Goal: Task Accomplishment & Management: Manage account settings

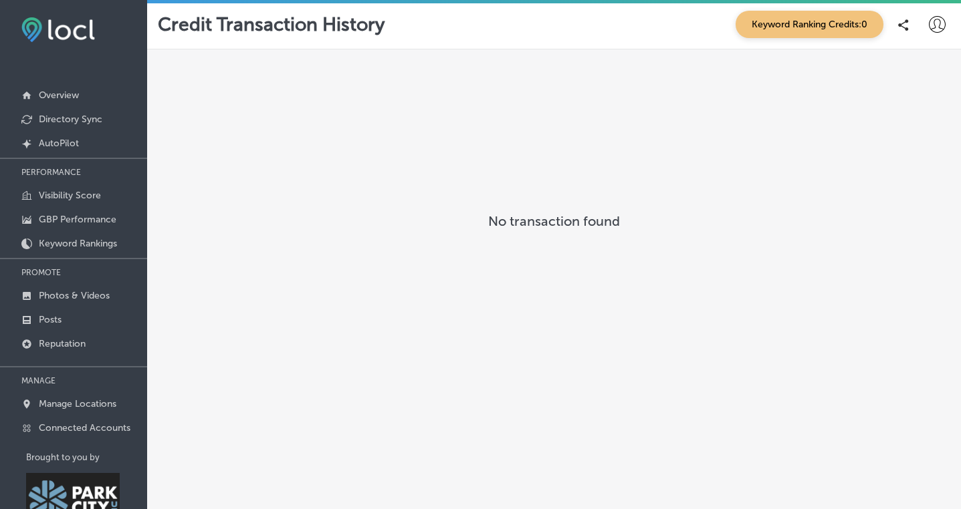
click at [574, 225] on p "No transaction found" at bounding box center [553, 221] width 787 height 16
click at [73, 92] on p "Overview" at bounding box center [59, 95] width 40 height 11
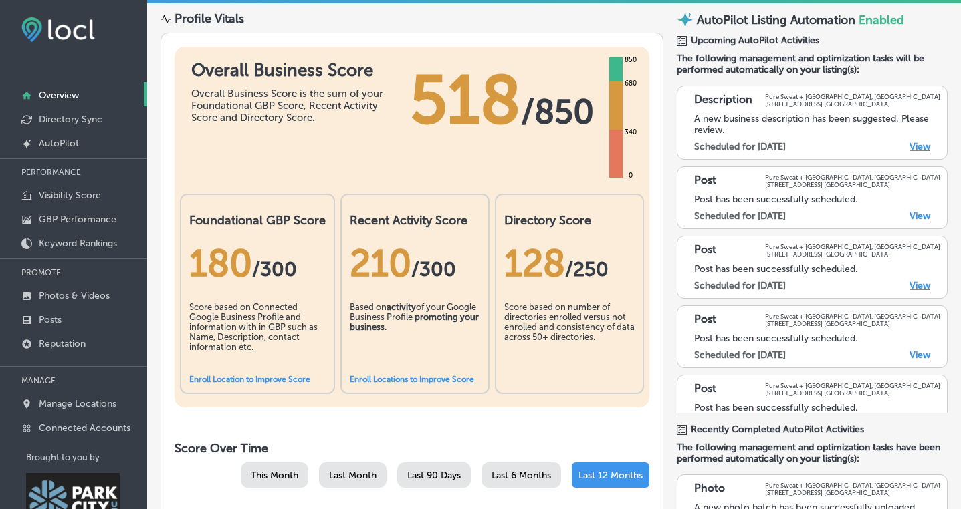
scroll to position [70, 0]
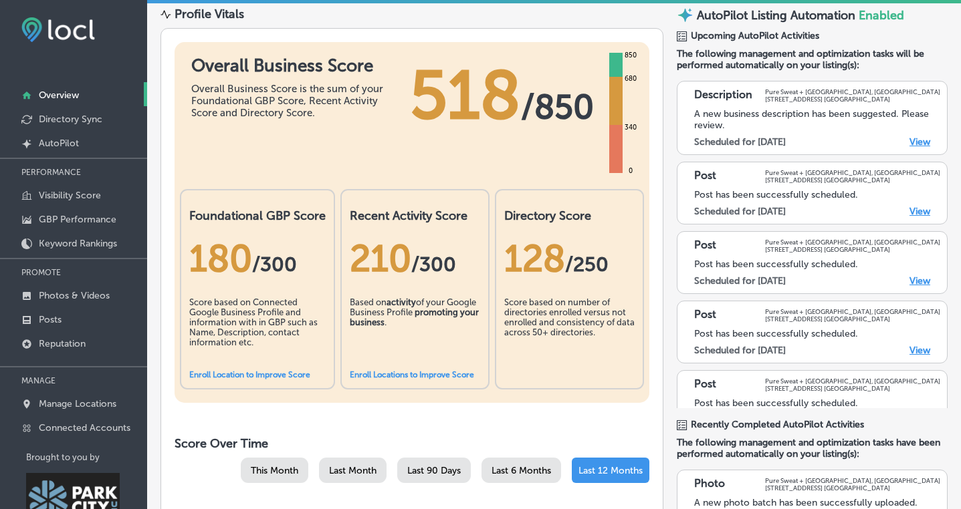
click at [244, 374] on link "Enroll Location to Improve Score" at bounding box center [249, 374] width 121 height 9
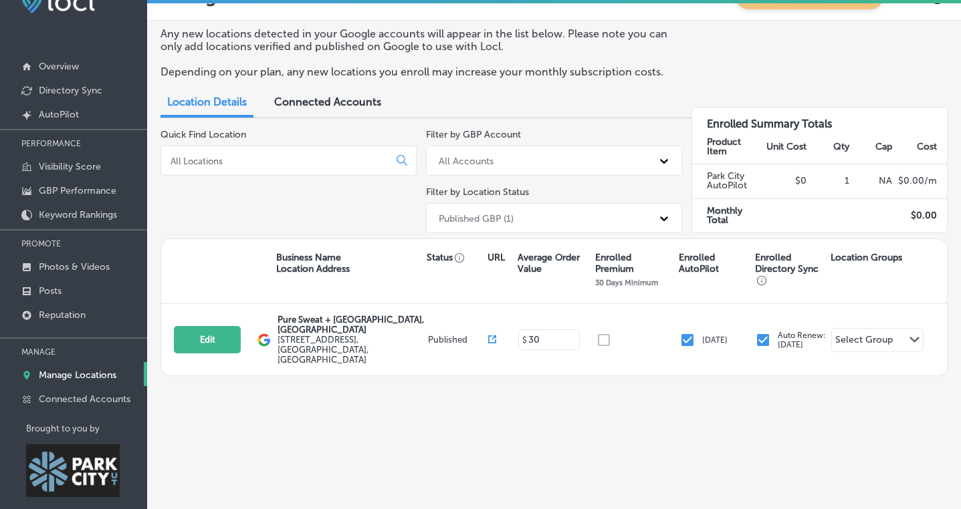
scroll to position [47, 0]
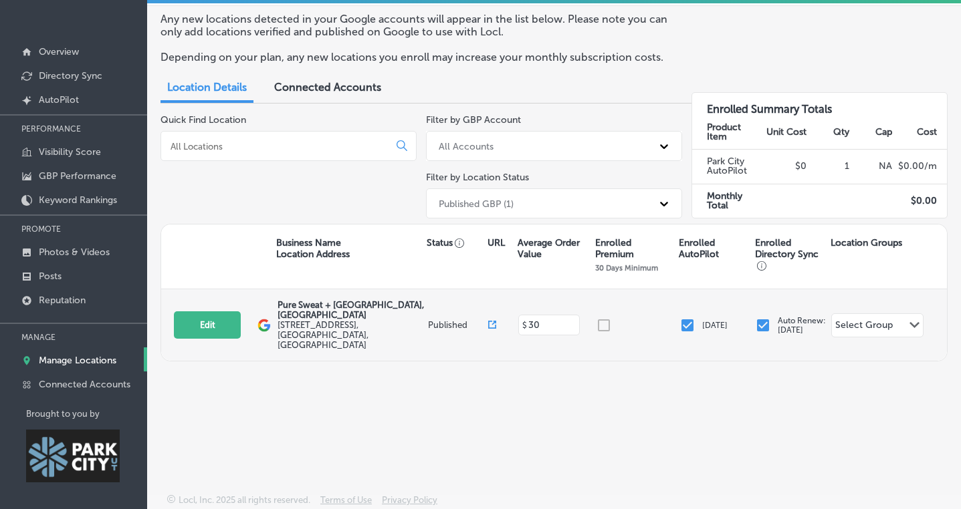
click at [602, 318] on div at bounding box center [638, 326] width 84 height 16
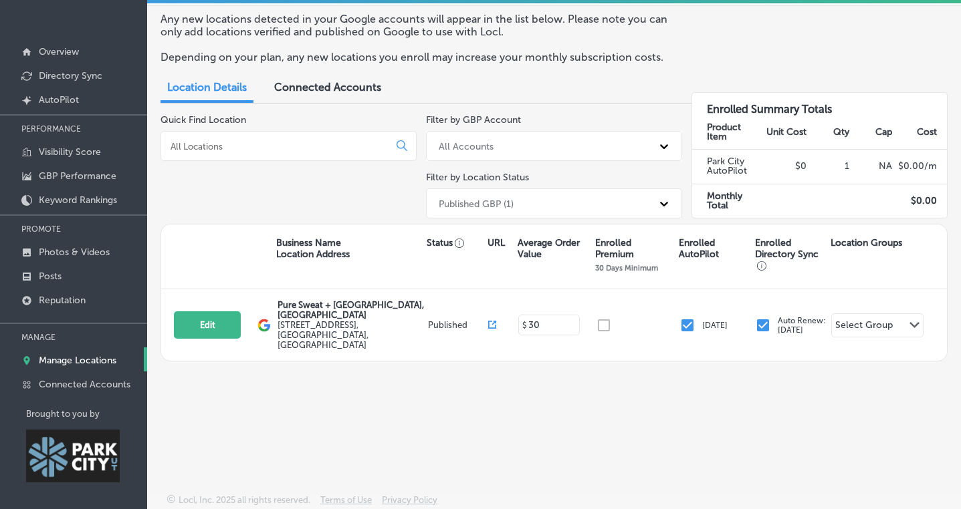
scroll to position [0, 0]
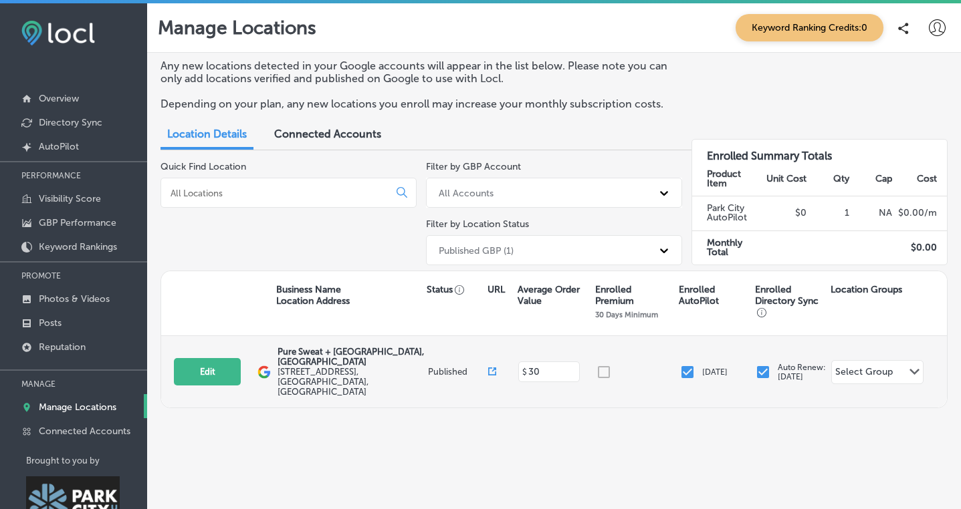
click at [858, 366] on div "Select Group" at bounding box center [863, 373] width 57 height 15
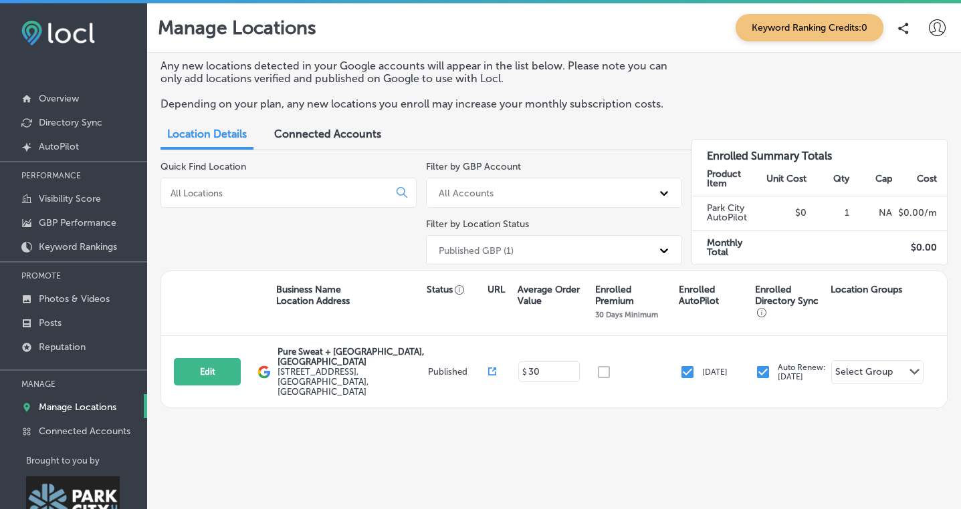
click at [734, 414] on div "Any new locations detected in your Google accounts will appear in the list belo…" at bounding box center [554, 265] width 814 height 425
click at [314, 131] on span "Connected Accounts" at bounding box center [327, 134] width 107 height 13
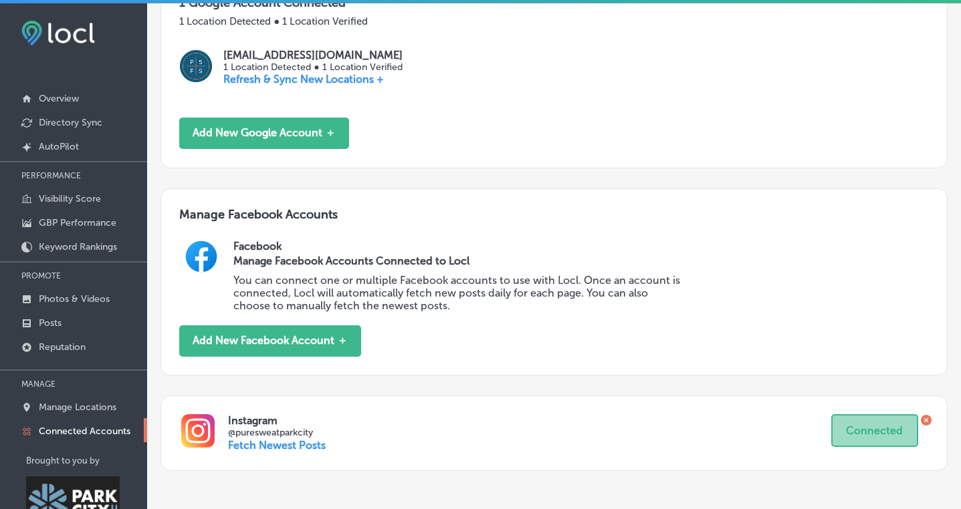
scroll to position [325, 0]
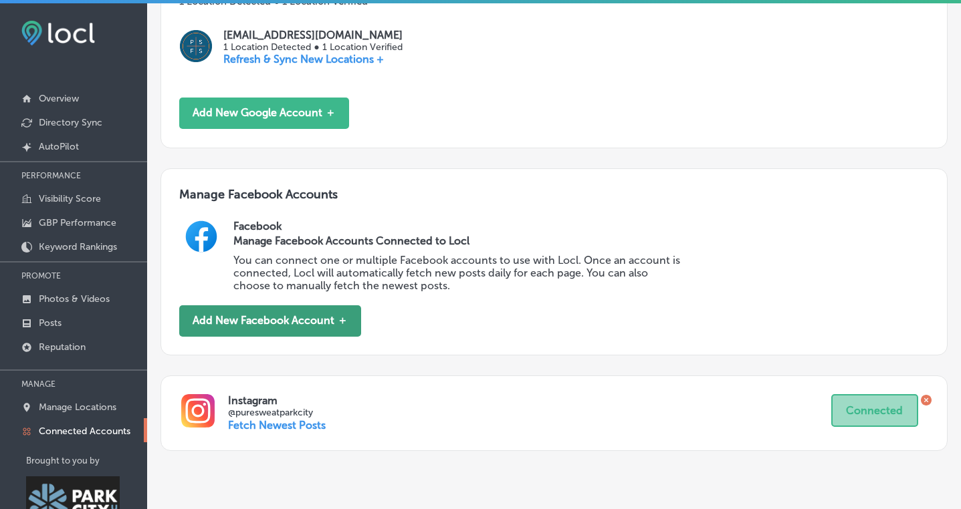
click at [314, 331] on button "Add New Facebook Account ＋" at bounding box center [270, 321] width 182 height 31
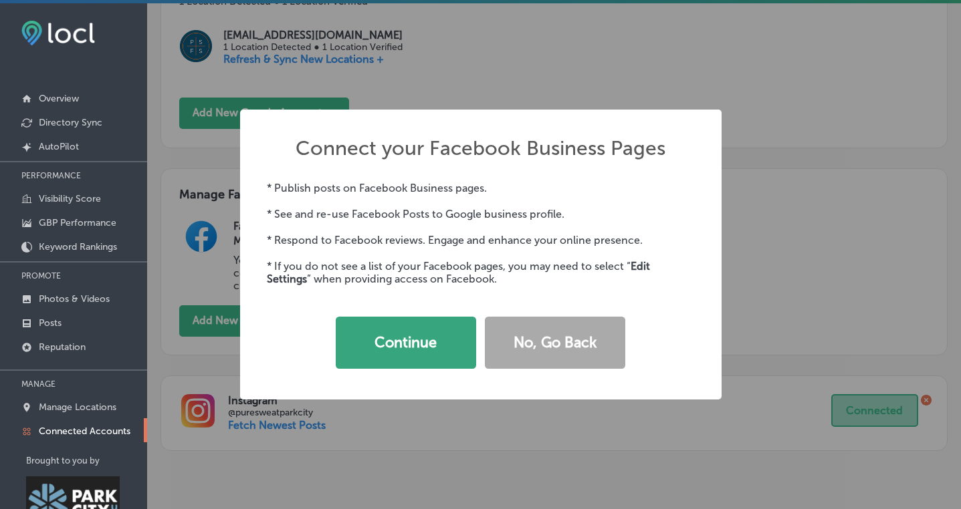
click at [383, 360] on button "Continue" at bounding box center [406, 343] width 140 height 52
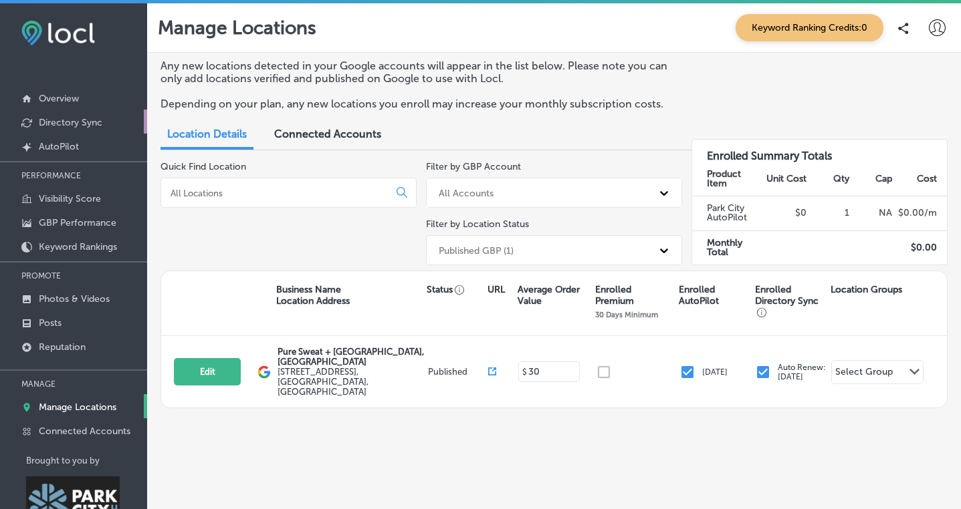
click at [92, 121] on p "Directory Sync" at bounding box center [71, 122] width 64 height 11
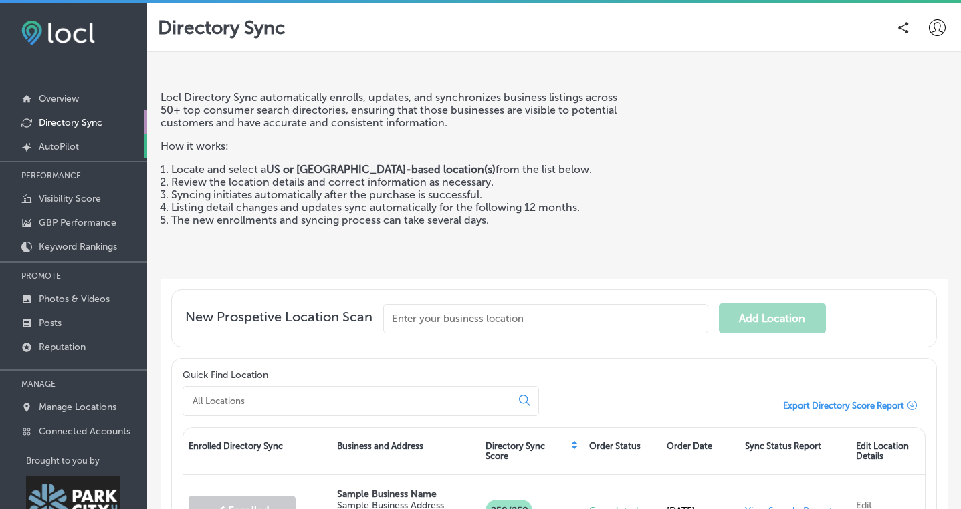
click at [72, 143] on p "AutoPilot" at bounding box center [59, 146] width 40 height 11
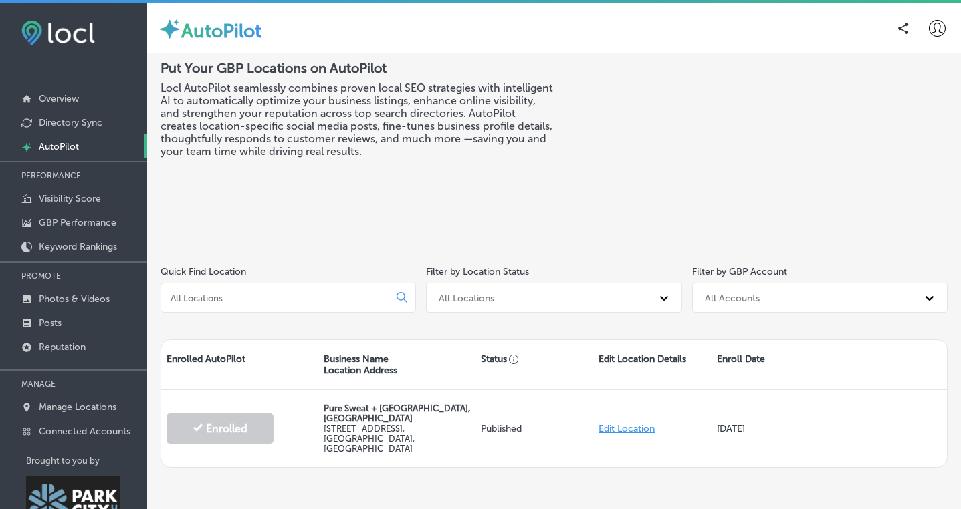
scroll to position [47, 0]
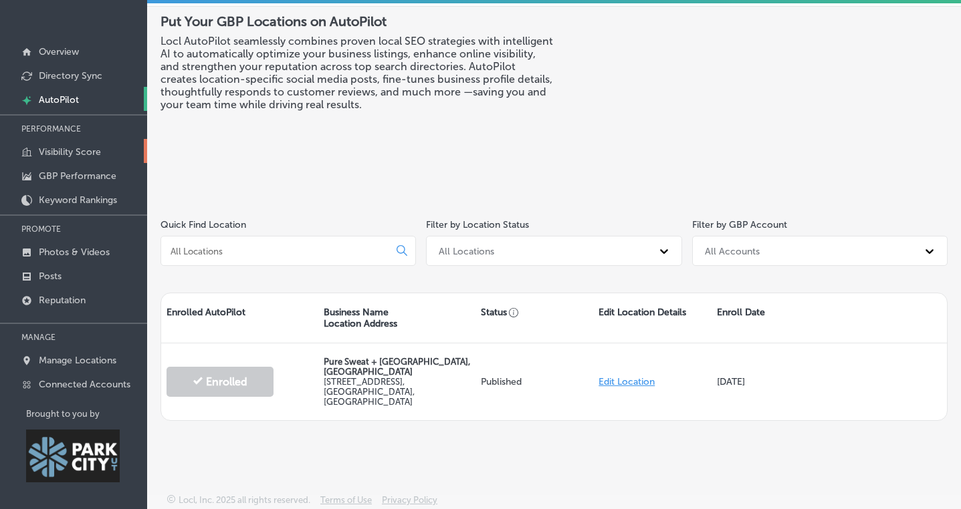
click at [64, 144] on link "Visibility Score" at bounding box center [73, 151] width 147 height 24
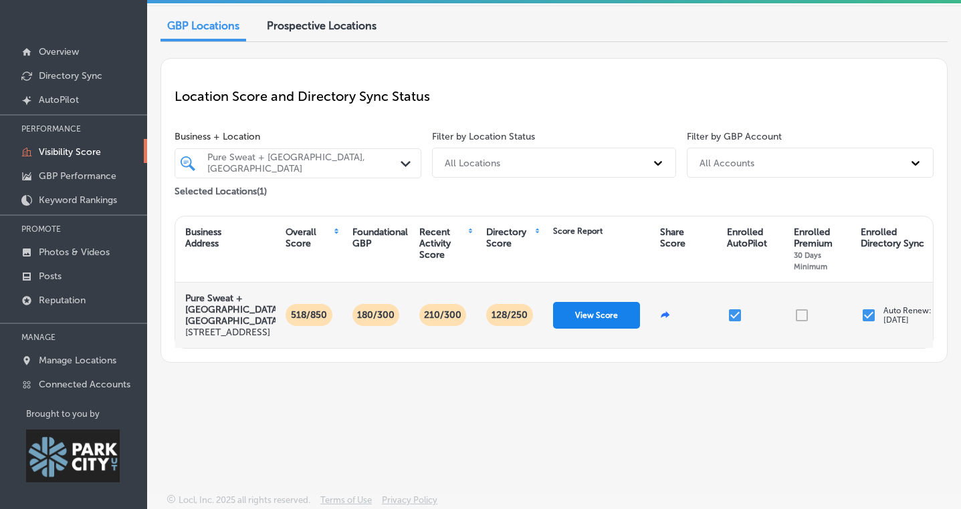
click at [600, 329] on button "View Score" at bounding box center [596, 315] width 87 height 27
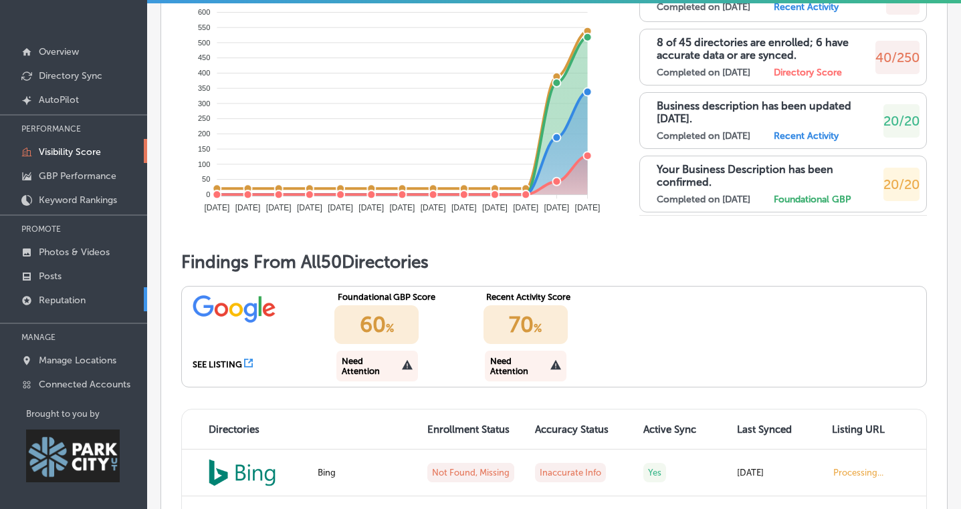
scroll to position [921, 0]
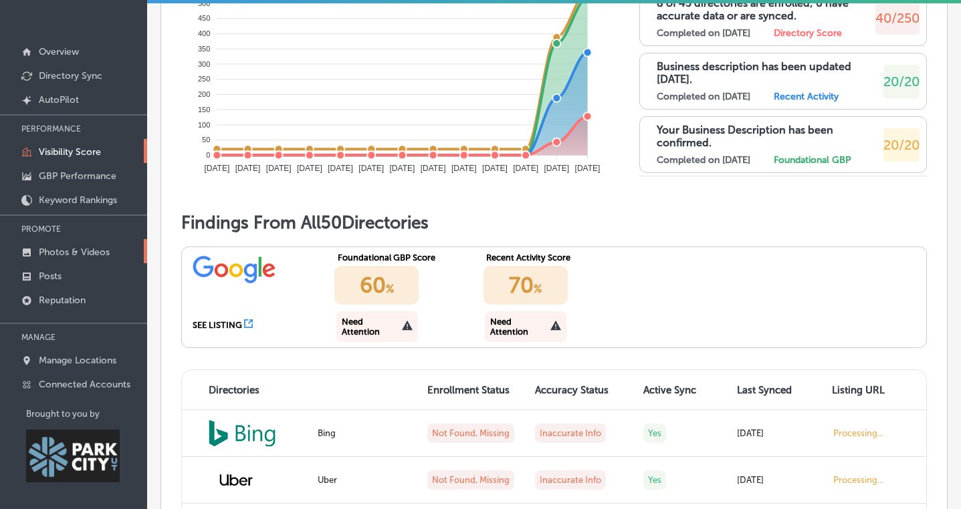
click at [67, 258] on link "Photos & Videos" at bounding box center [73, 251] width 147 height 24
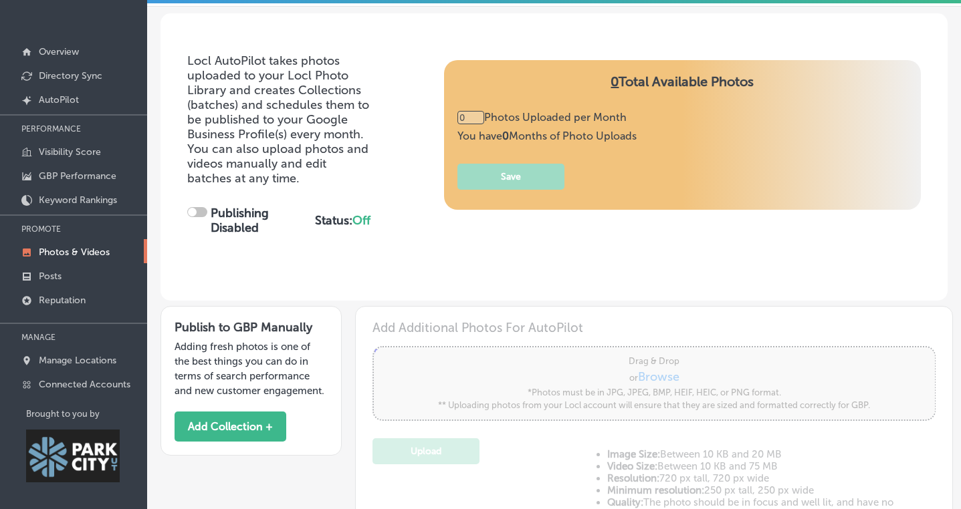
type input "5"
checkbox input "true"
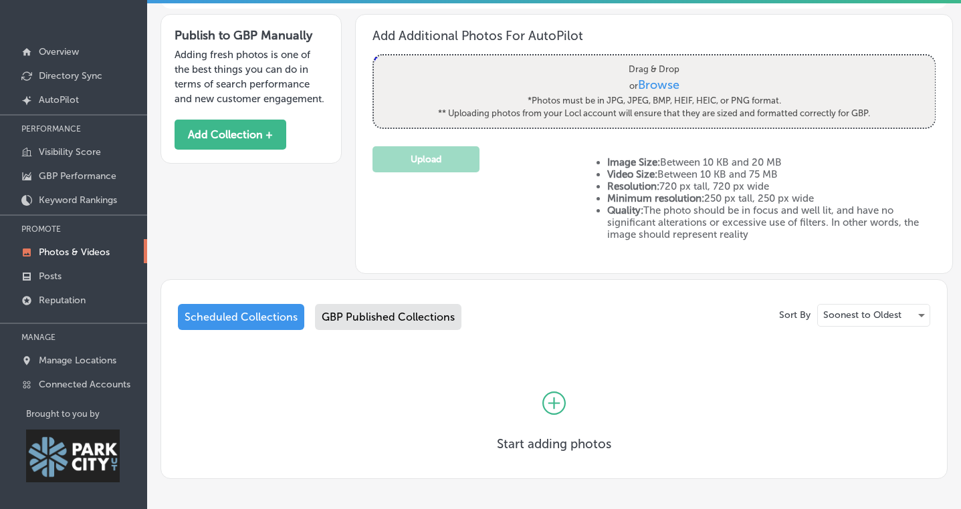
scroll to position [336, 0]
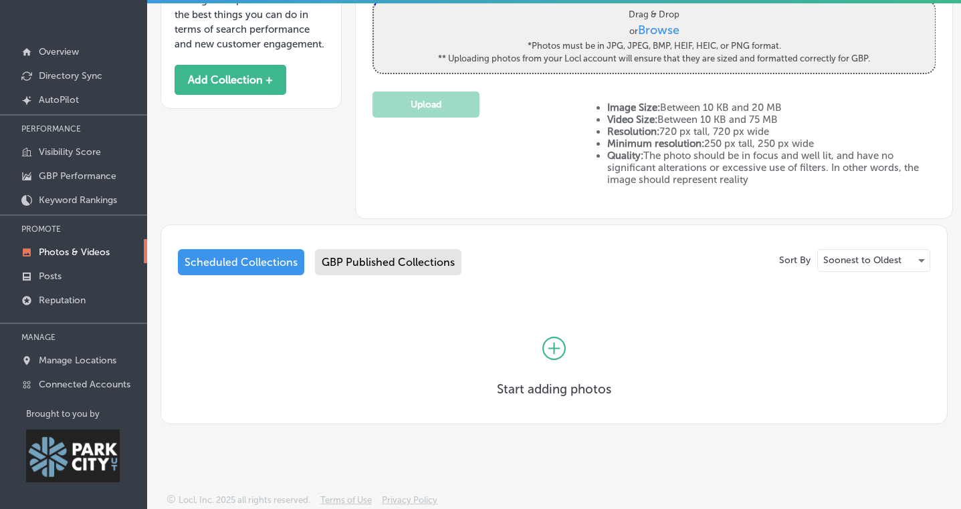
click at [364, 267] on div "GBP Published Collections" at bounding box center [388, 262] width 146 height 26
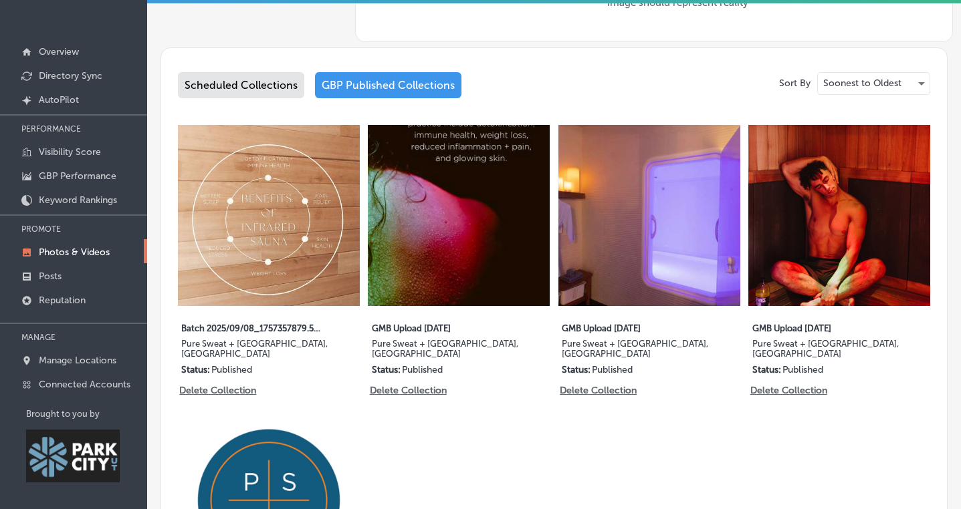
scroll to position [382, 0]
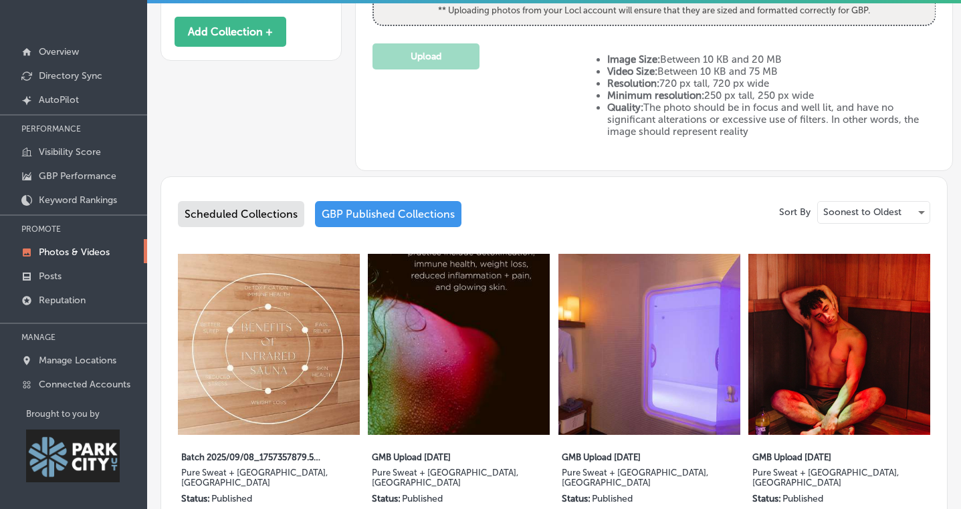
click at [280, 219] on div "Scheduled Collections" at bounding box center [241, 214] width 126 height 26
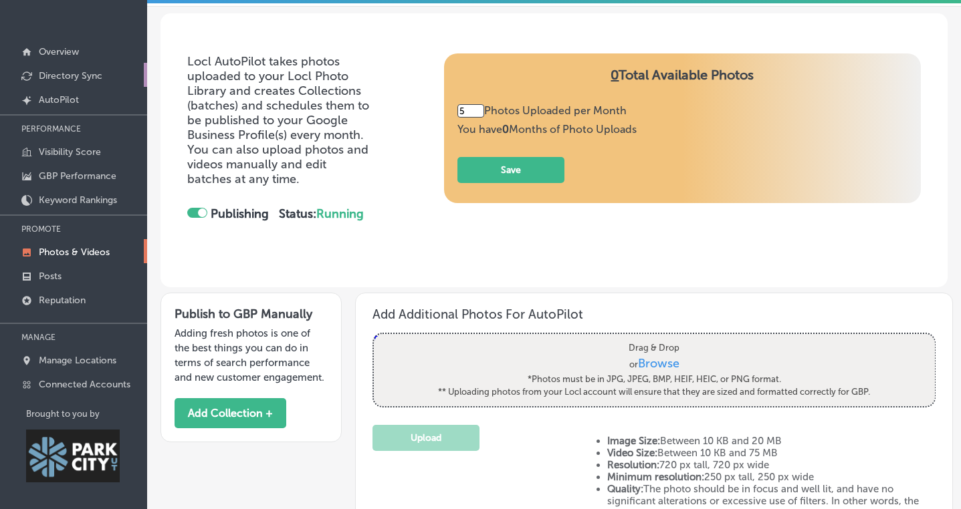
click at [75, 77] on p "Directory Sync" at bounding box center [71, 75] width 64 height 11
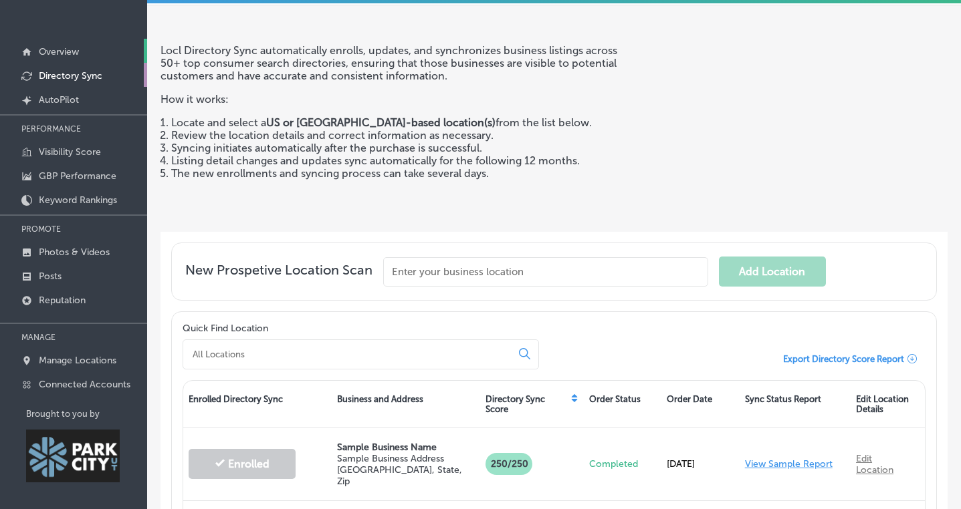
click at [49, 51] on p "Overview" at bounding box center [59, 51] width 40 height 11
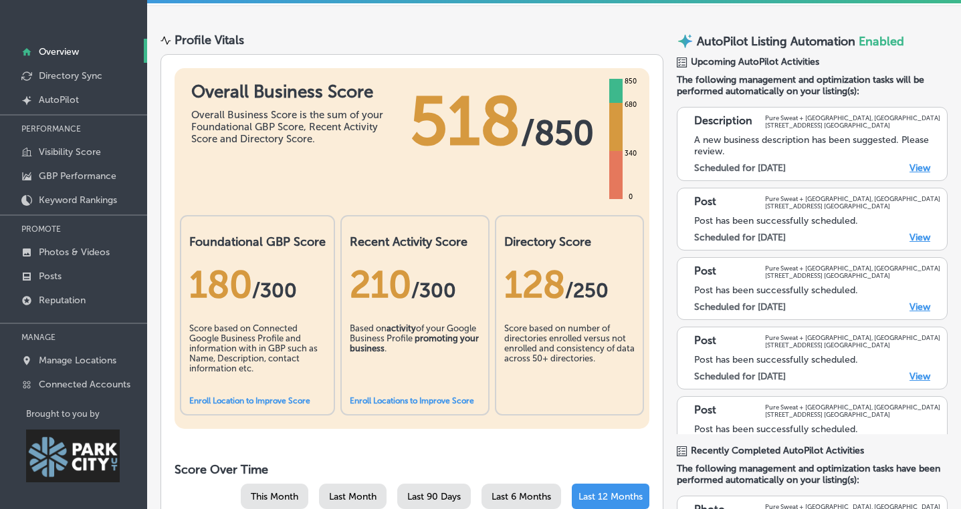
scroll to position [141, 0]
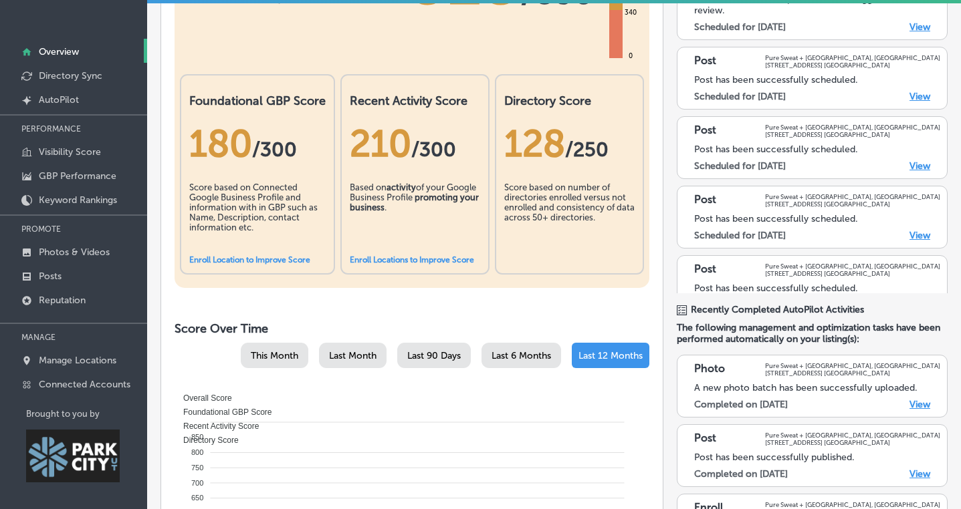
click at [282, 259] on link "Enroll Location to Improve Score" at bounding box center [249, 259] width 121 height 9
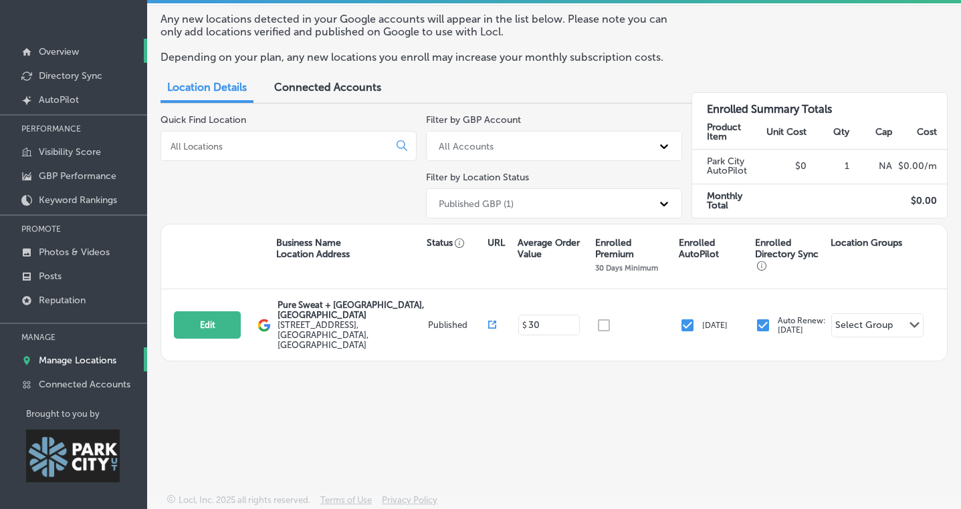
click at [47, 49] on p "Overview" at bounding box center [59, 51] width 40 height 11
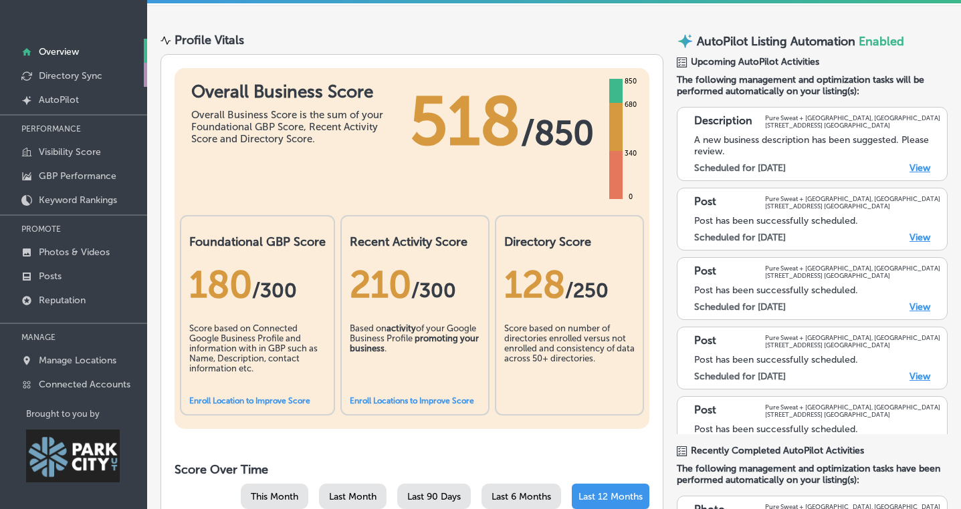
click at [55, 76] on p "Directory Sync" at bounding box center [71, 75] width 64 height 11
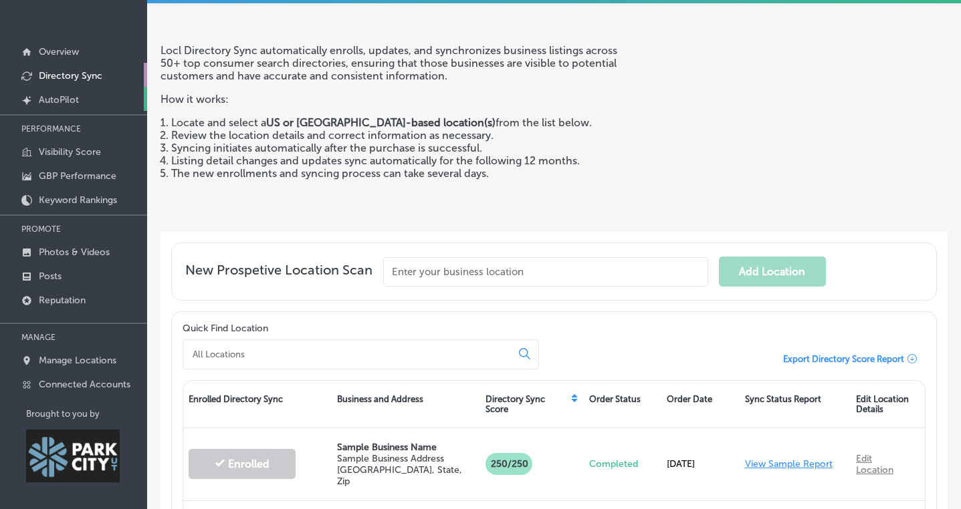
click at [49, 100] on p "AutoPilot" at bounding box center [59, 99] width 40 height 11
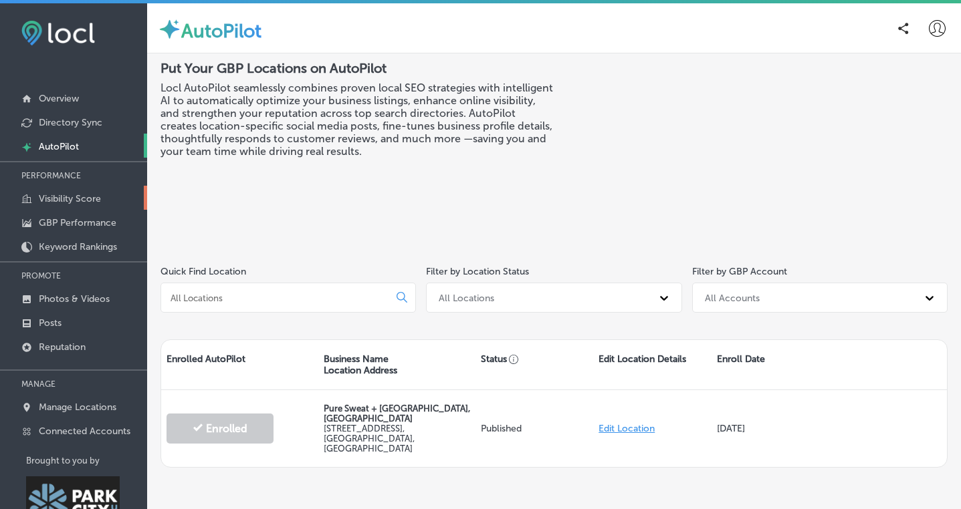
click at [80, 199] on p "Visibility Score" at bounding box center [70, 198] width 62 height 11
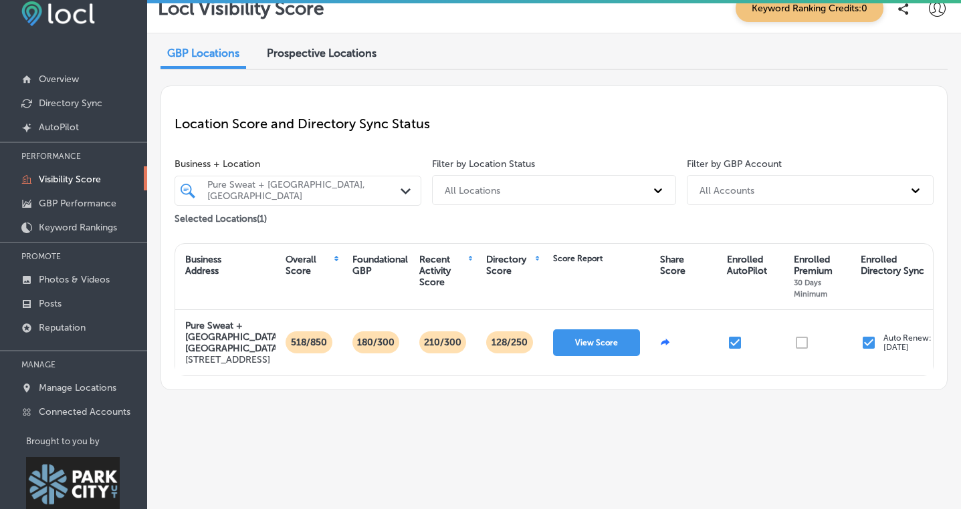
scroll to position [33, 0]
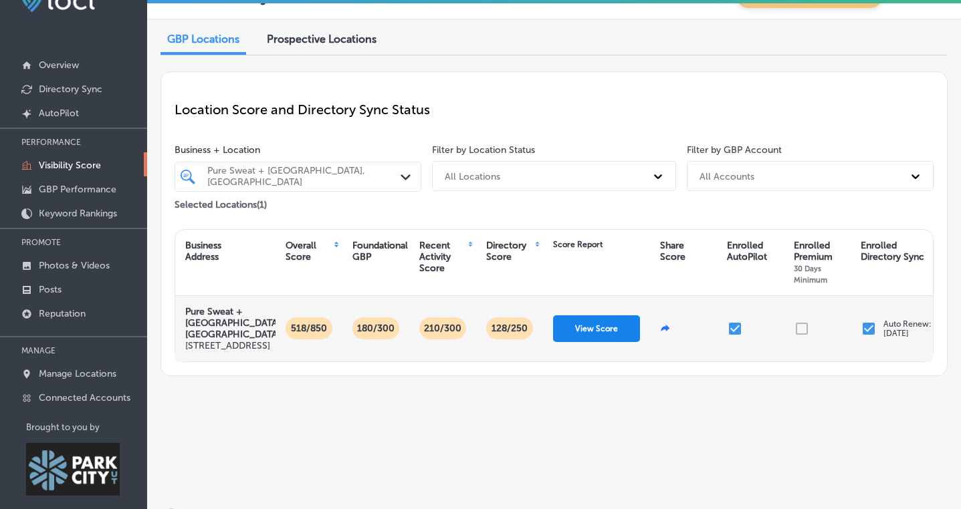
click at [576, 339] on button "View Score" at bounding box center [596, 329] width 87 height 27
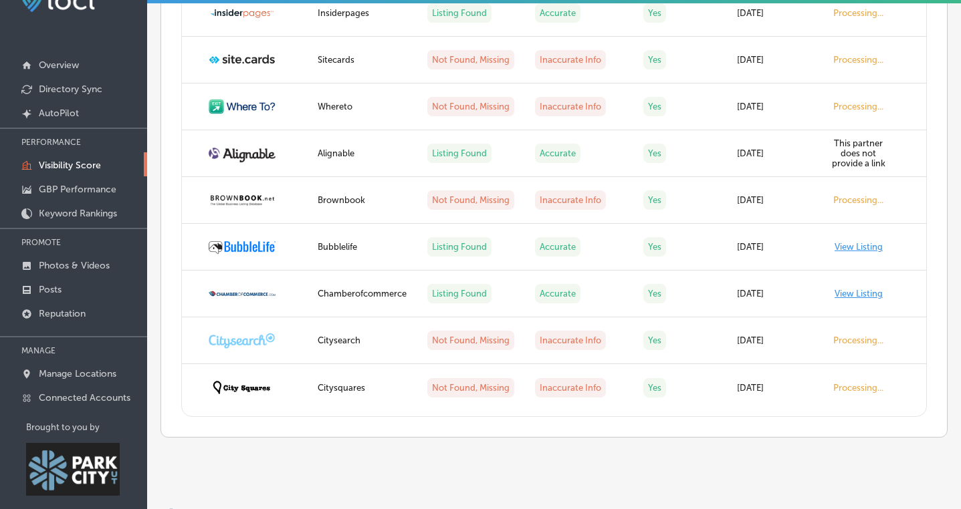
scroll to position [21, 0]
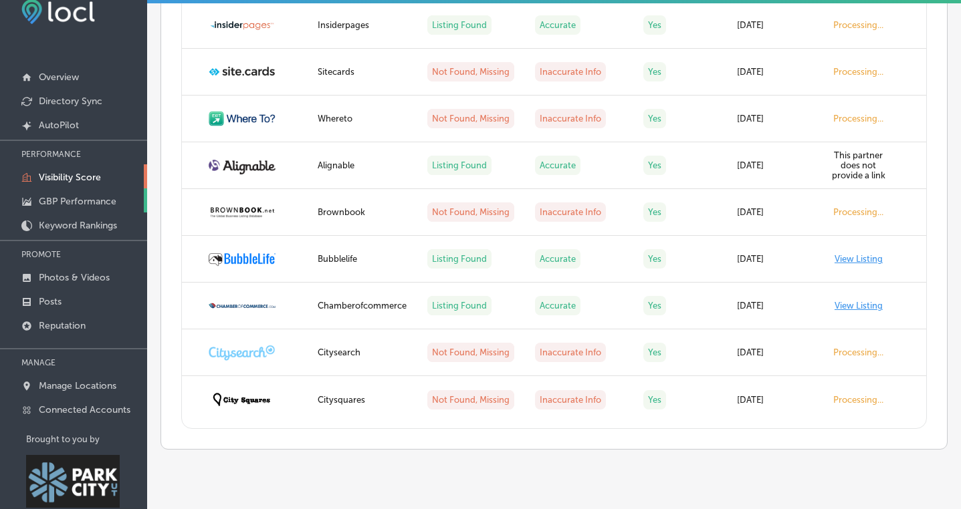
click at [76, 201] on p "GBP Performance" at bounding box center [78, 201] width 78 height 11
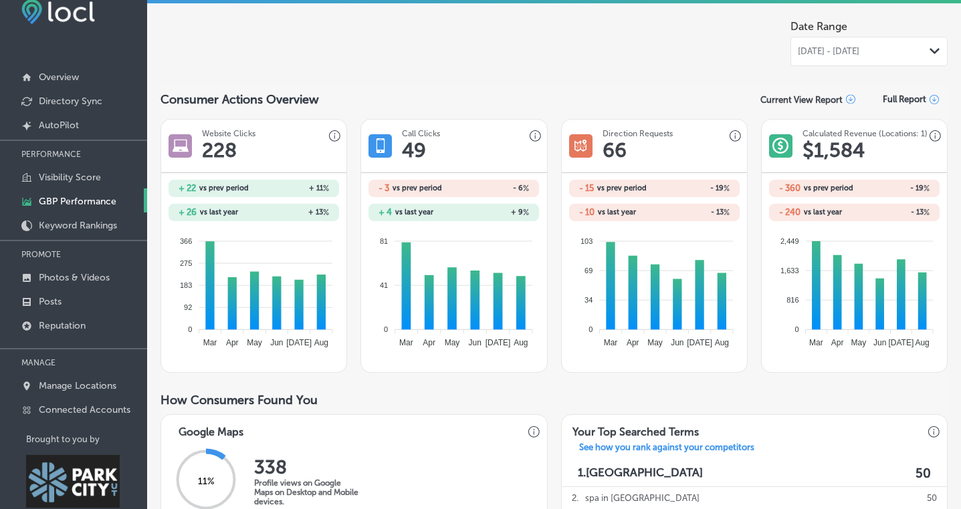
scroll to position [55, 0]
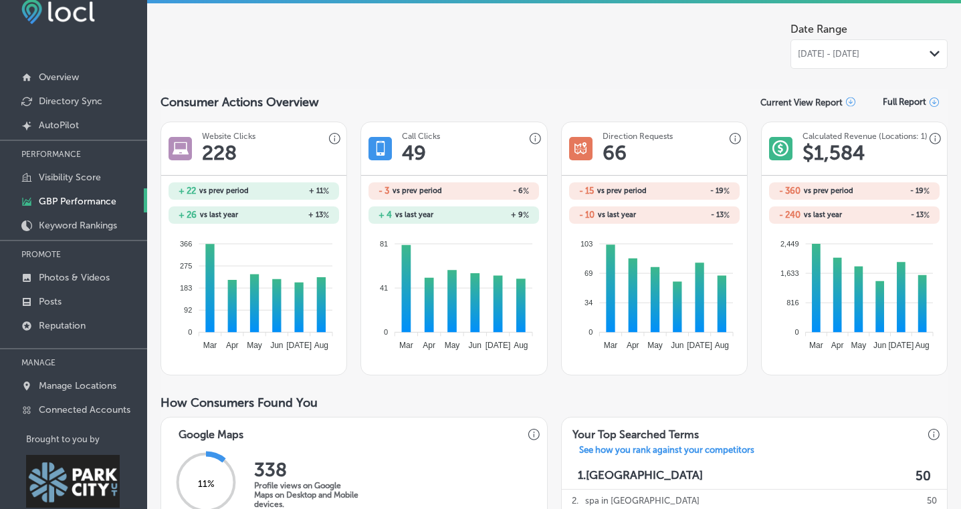
click at [917, 53] on div "[DATE] - [DATE] Path Created with Sketch." at bounding box center [869, 54] width 142 height 11
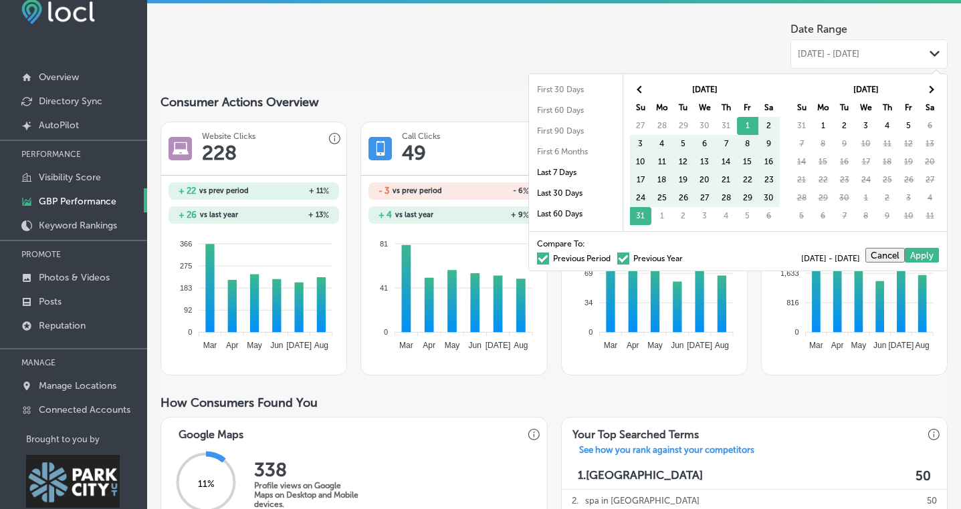
click at [751, 51] on div at bounding box center [613, 42] width 354 height 53
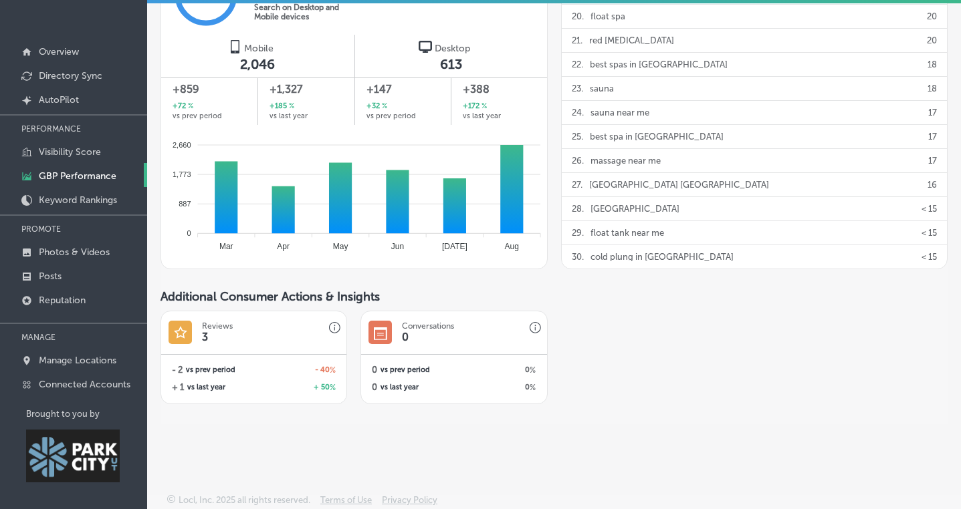
scroll to position [873, 0]
click at [62, 253] on p "Photos & Videos" at bounding box center [74, 252] width 71 height 11
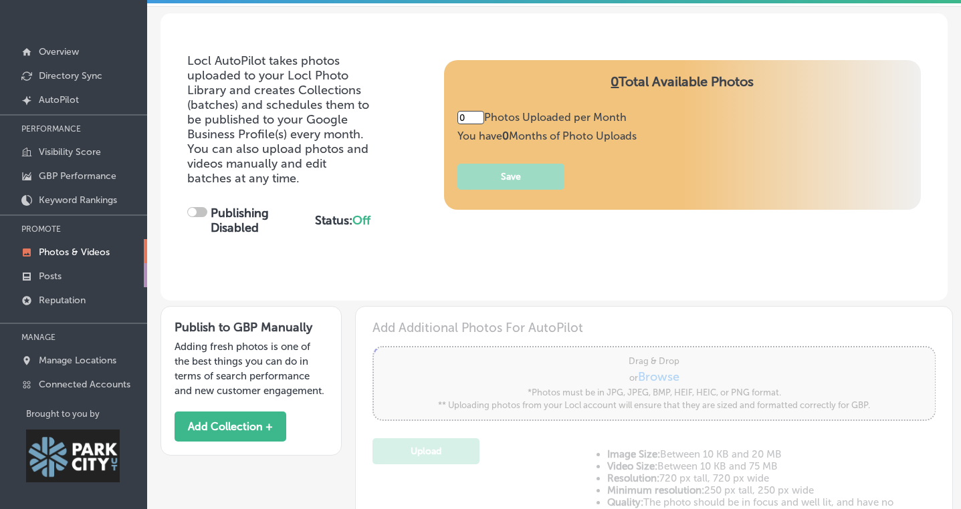
type input "5"
checkbox input "true"
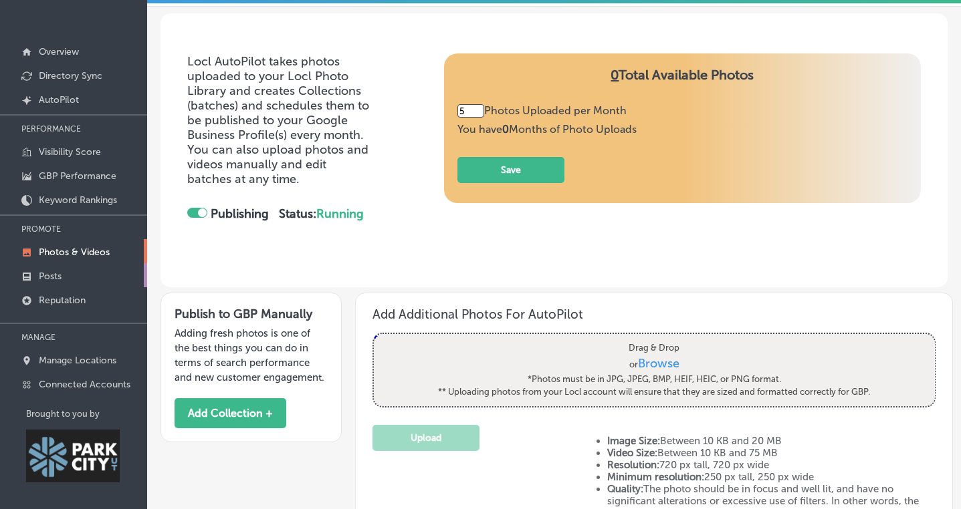
click at [51, 274] on p "Posts" at bounding box center [50, 276] width 23 height 11
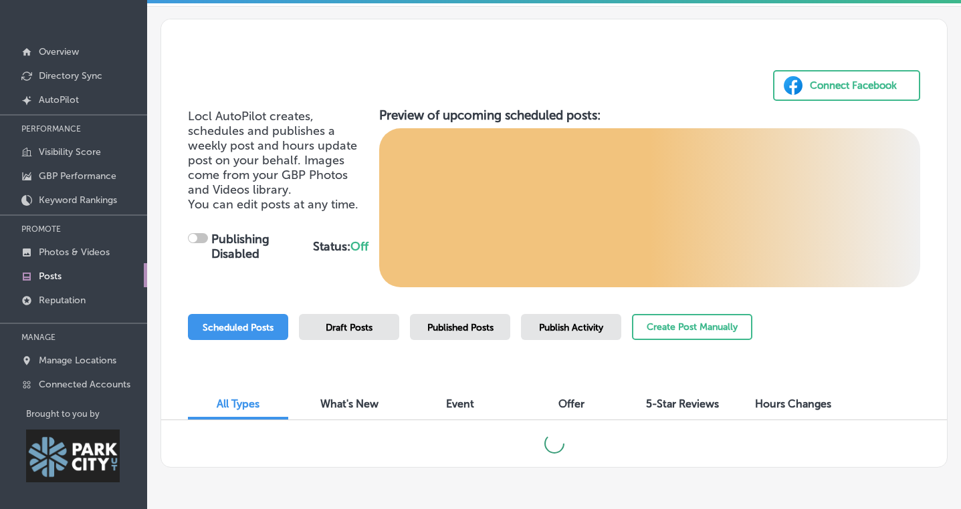
checkbox input "true"
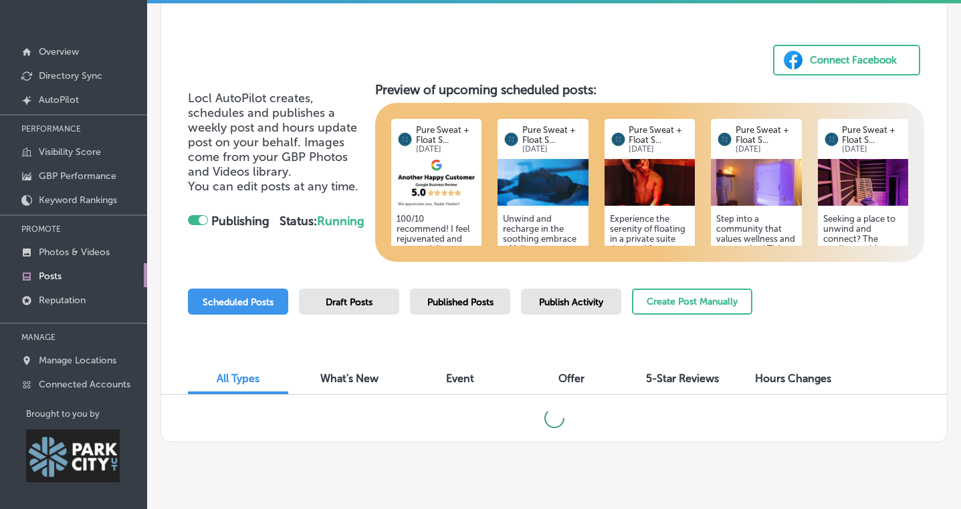
scroll to position [46, 0]
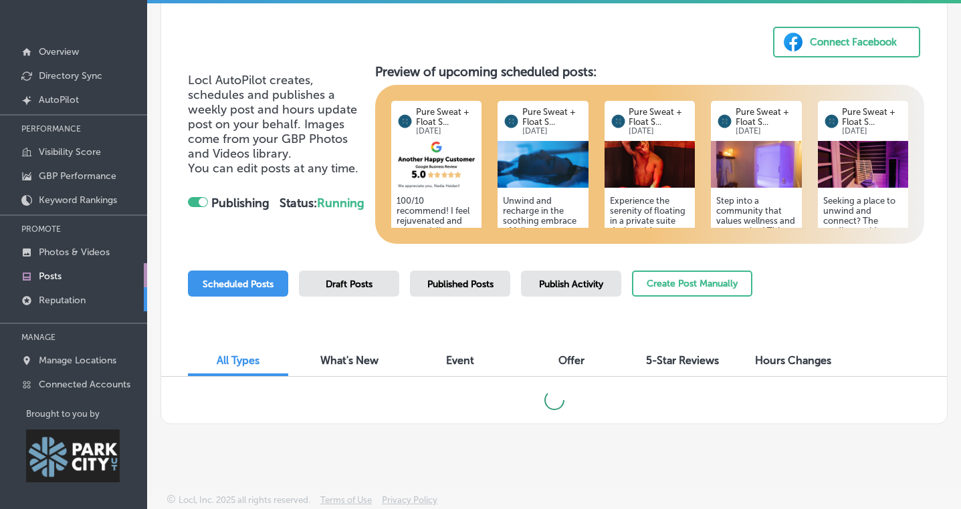
click at [72, 299] on p "Reputation" at bounding box center [62, 300] width 47 height 11
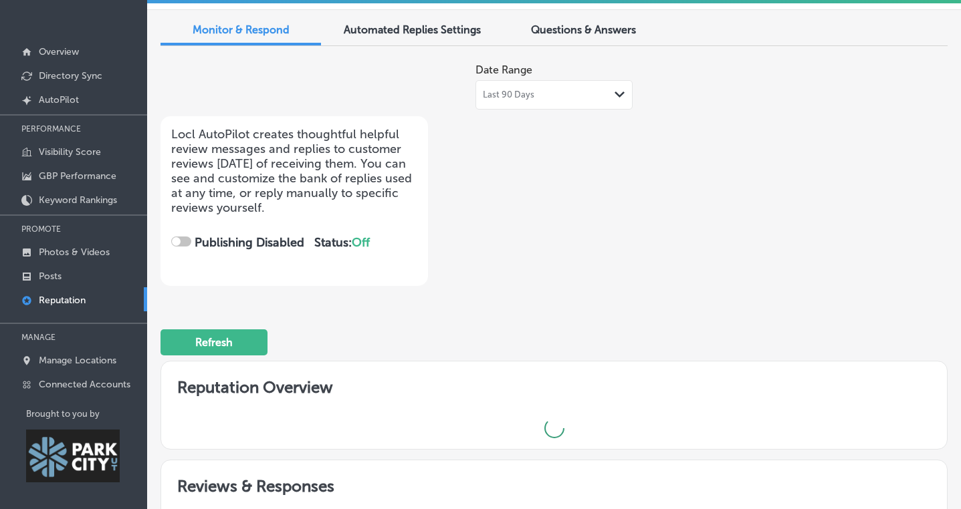
checkbox input "true"
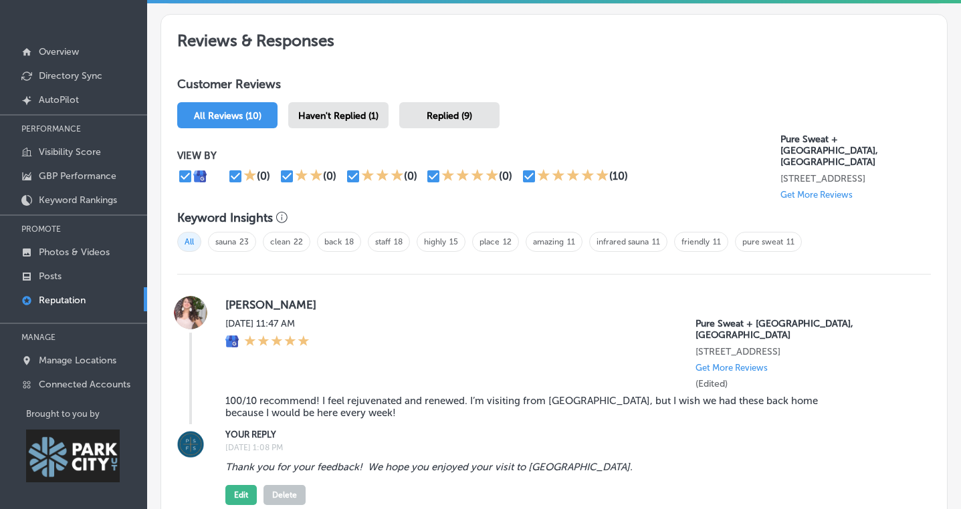
scroll to position [662, 0]
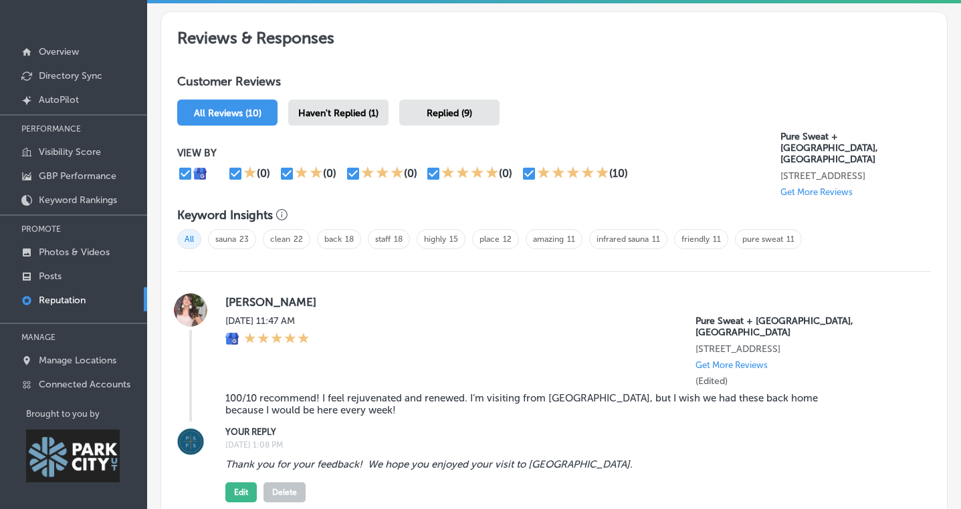
click at [362, 108] on span "Haven't Replied (1)" at bounding box center [338, 113] width 80 height 11
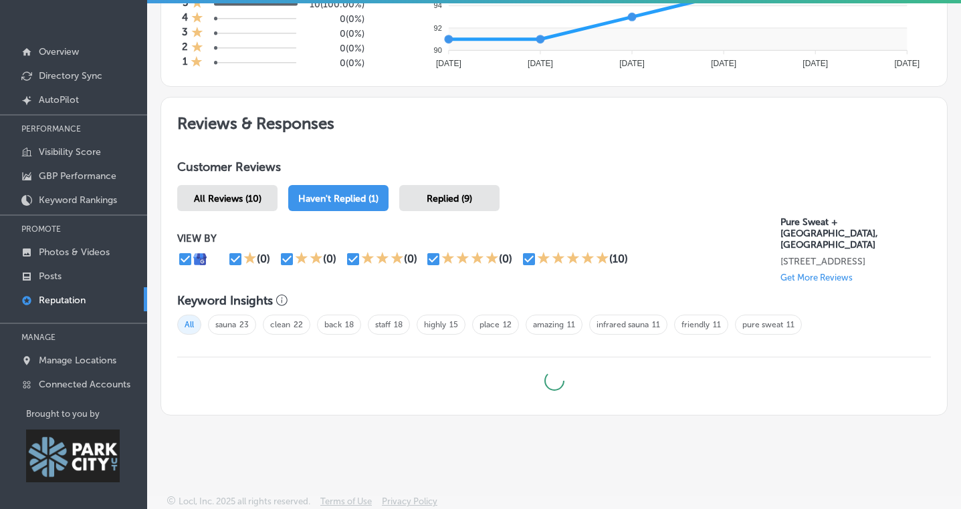
scroll to position [662, 0]
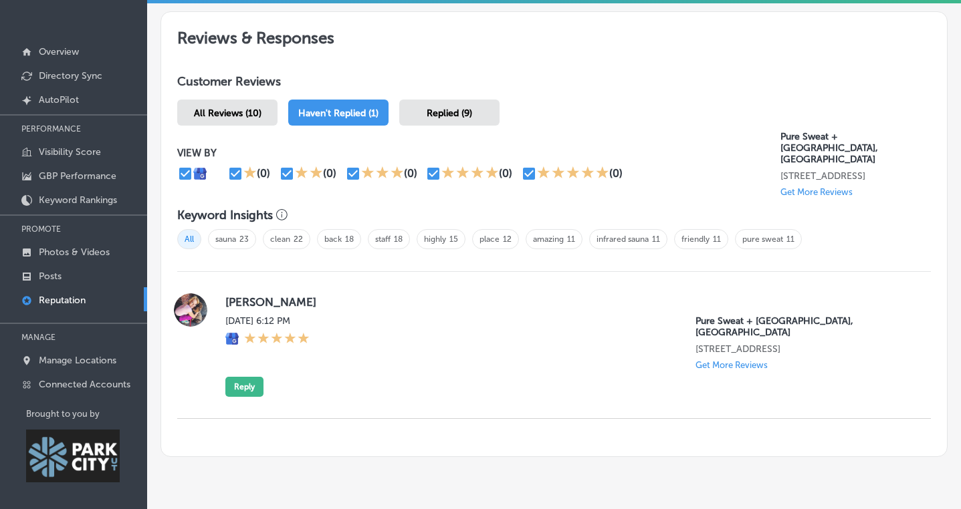
click at [434, 108] on span "Replied (9)" at bounding box center [449, 113] width 45 height 11
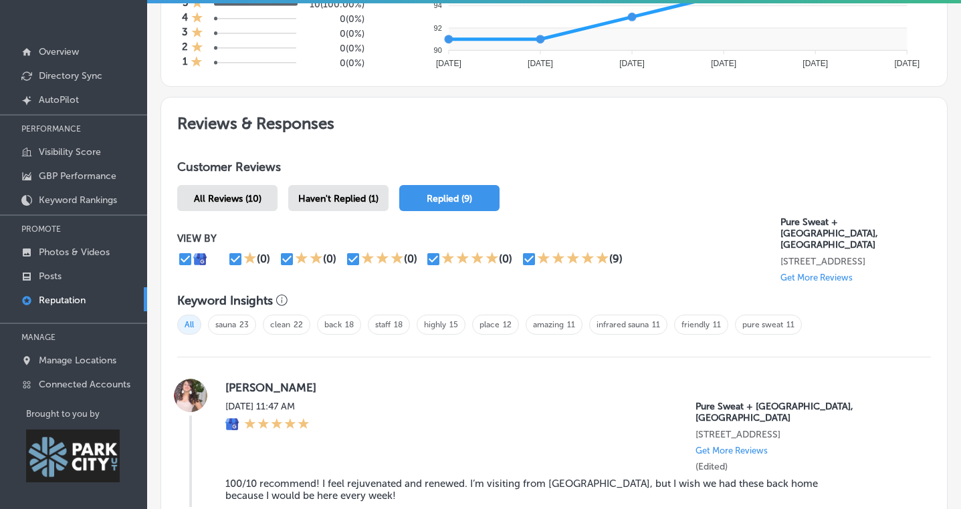
scroll to position [662, 0]
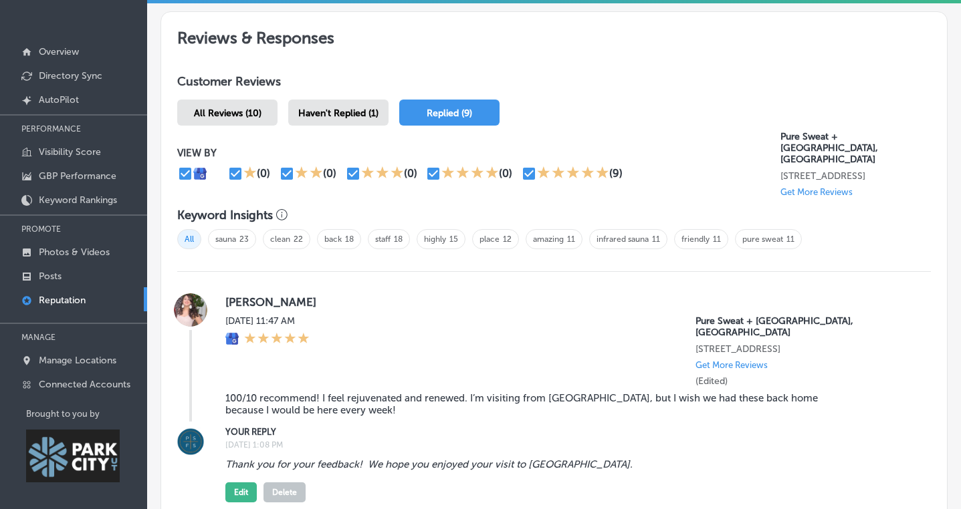
click at [239, 110] on span "All Reviews (10)" at bounding box center [228, 113] width 68 height 11
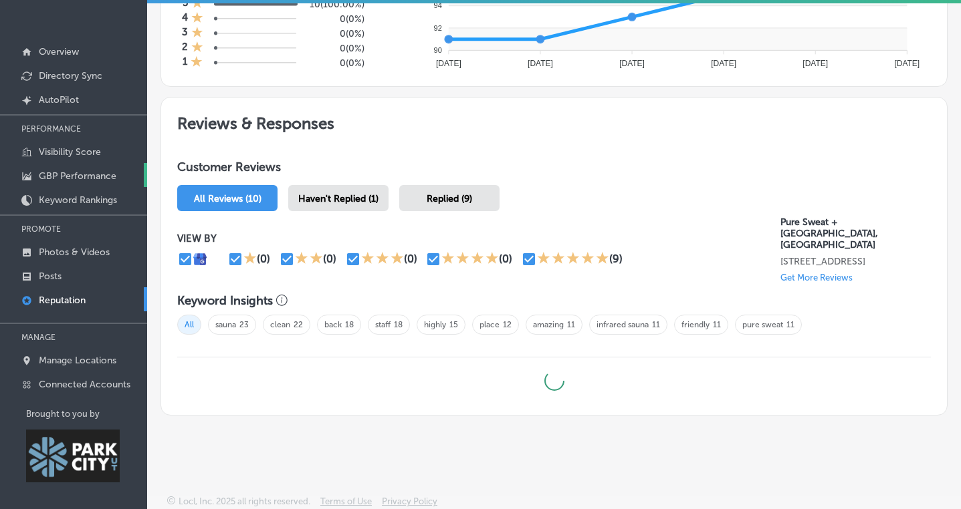
scroll to position [662, 0]
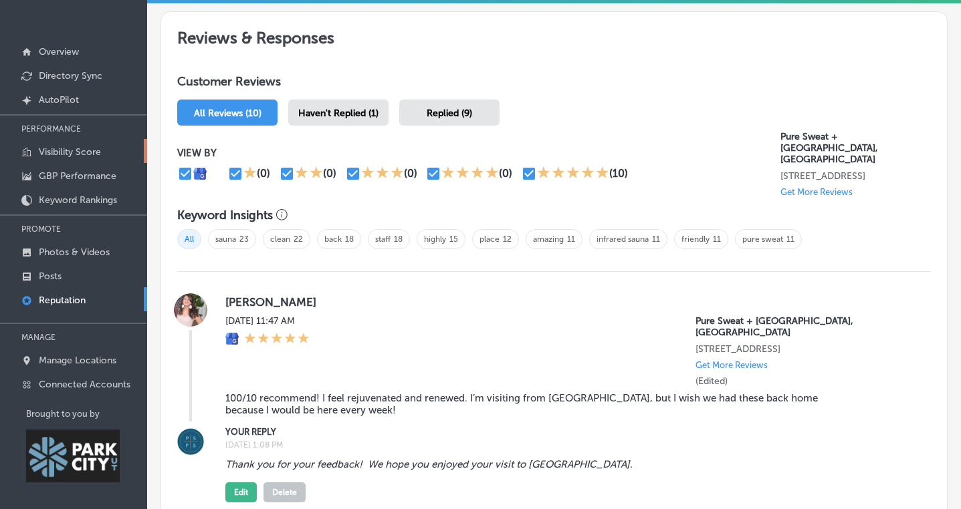
click at [85, 151] on p "Visibility Score" at bounding box center [70, 151] width 62 height 11
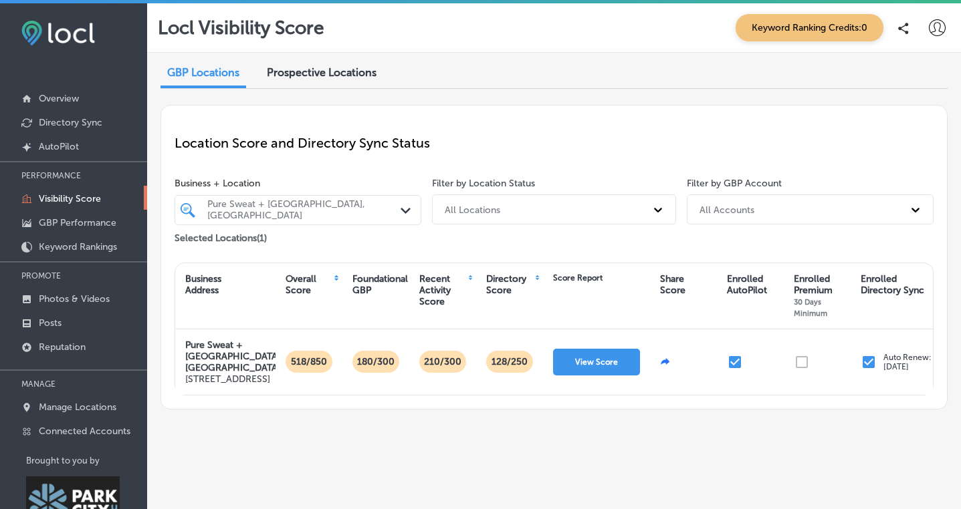
click at [319, 79] on div "Prospective Locations" at bounding box center [322, 73] width 130 height 29
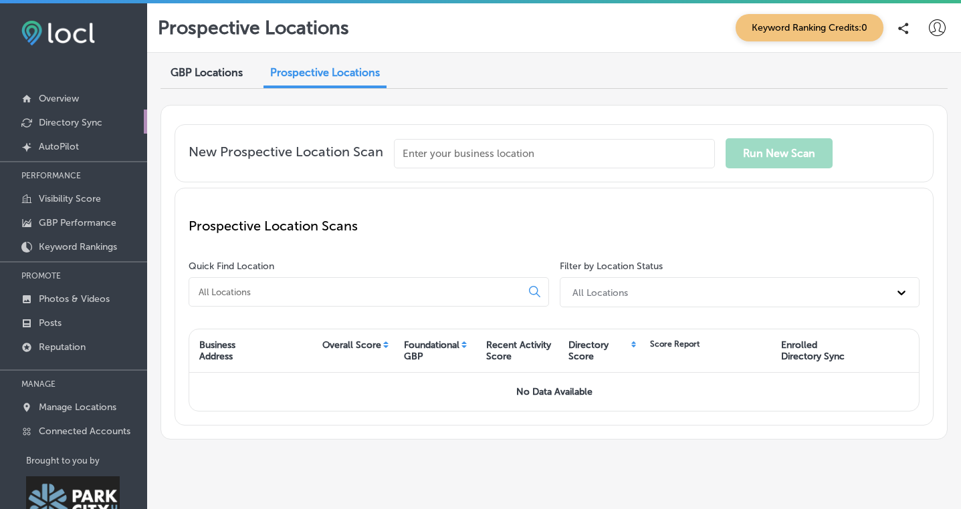
click at [68, 115] on link "Directory Sync" at bounding box center [73, 122] width 147 height 24
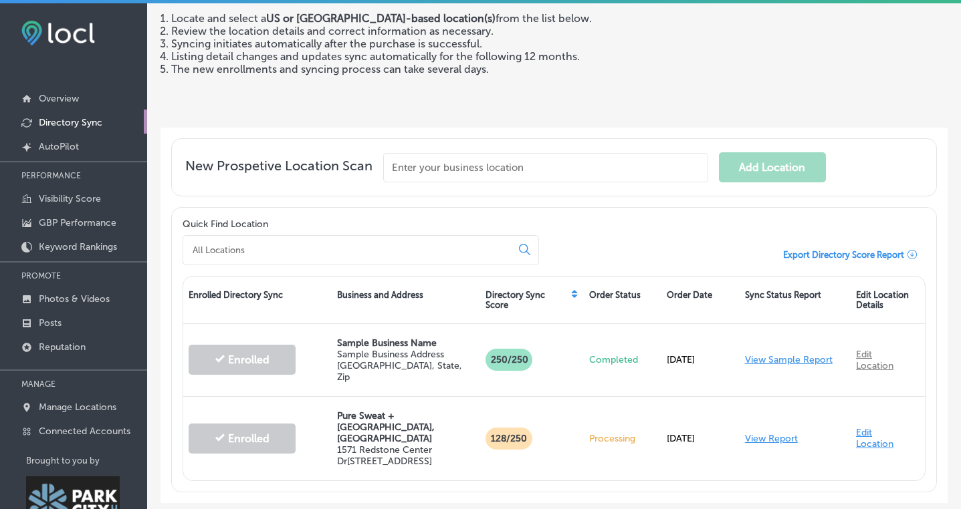
scroll to position [161, 0]
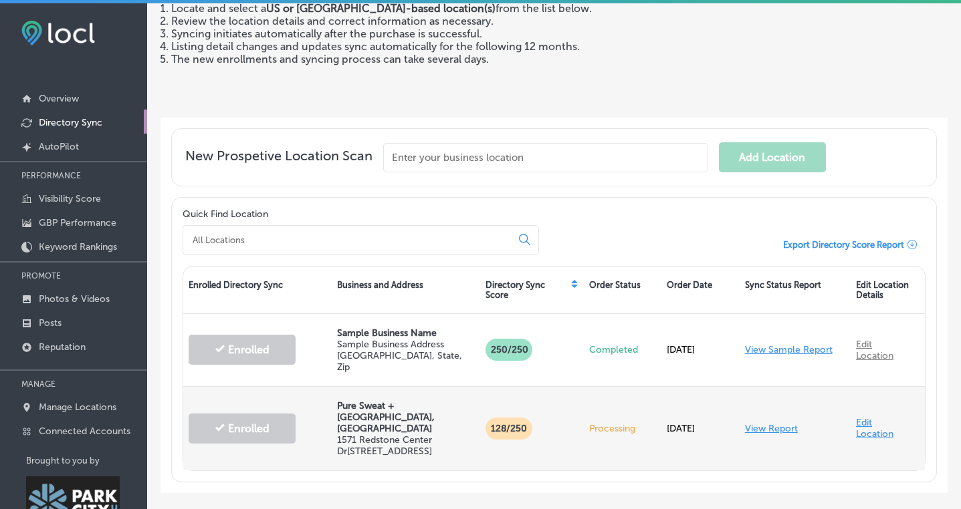
click at [765, 423] on link "View Report" at bounding box center [771, 428] width 53 height 11
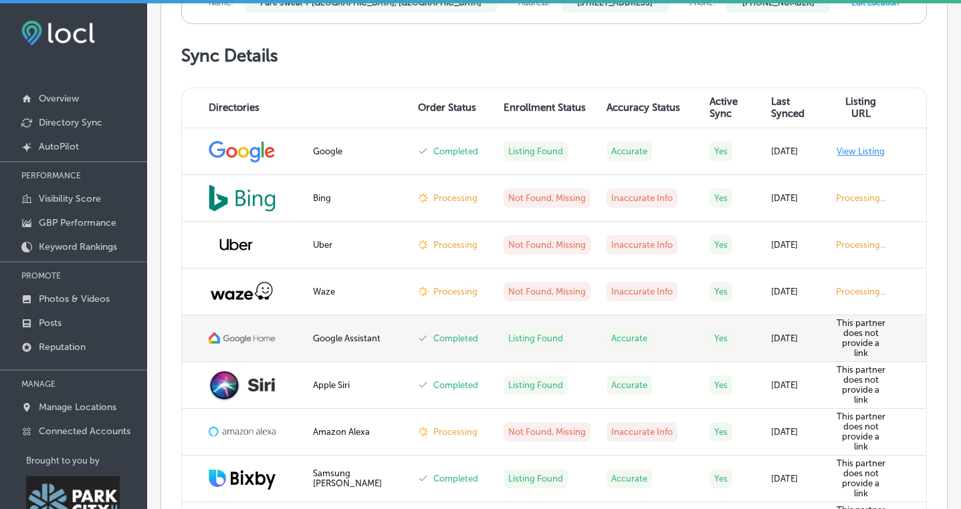
scroll to position [434, 0]
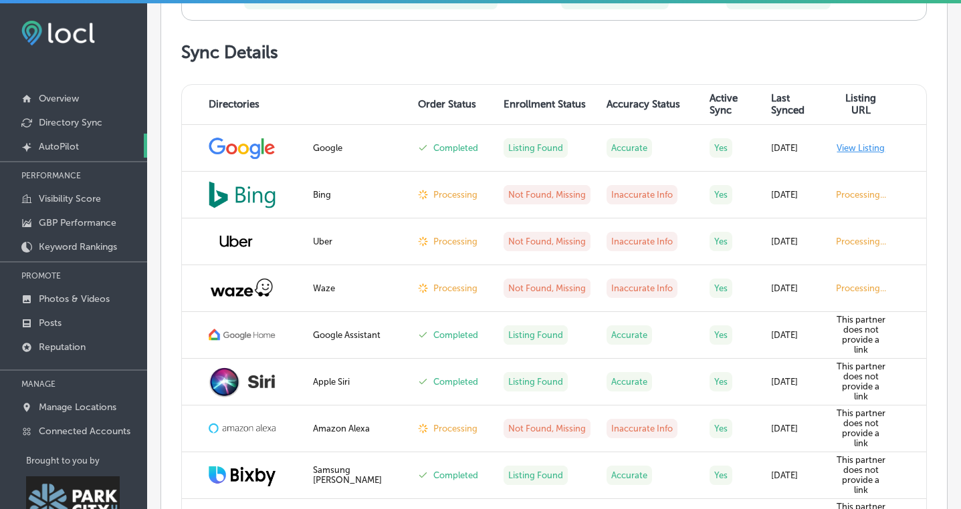
click at [56, 145] on p "AutoPilot" at bounding box center [59, 146] width 40 height 11
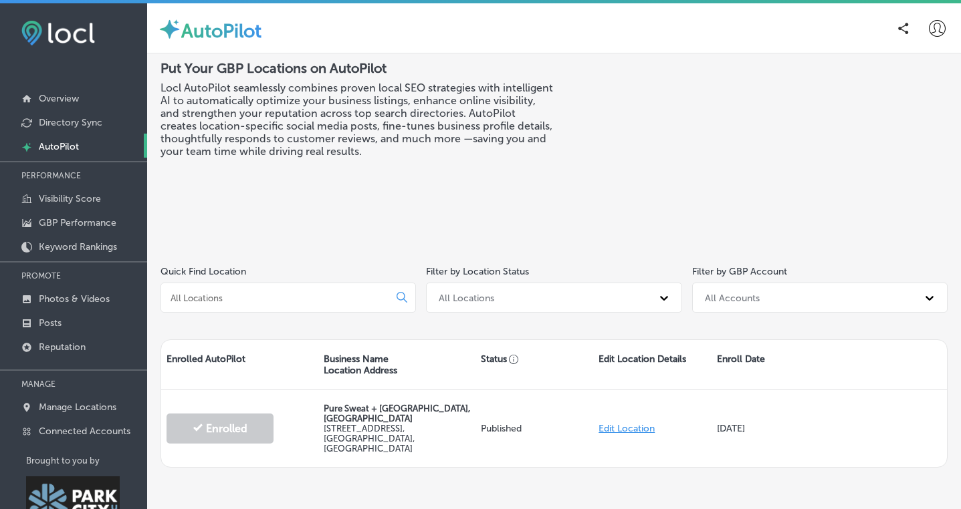
scroll to position [47, 0]
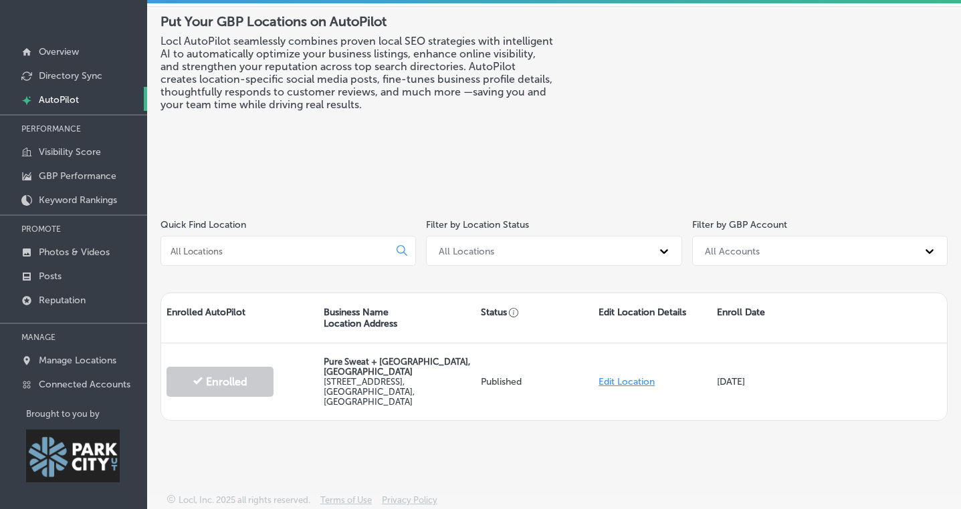
click at [72, 409] on p "Brought to you by" at bounding box center [86, 414] width 121 height 10
click at [70, 384] on p "Connected Accounts" at bounding box center [85, 384] width 92 height 11
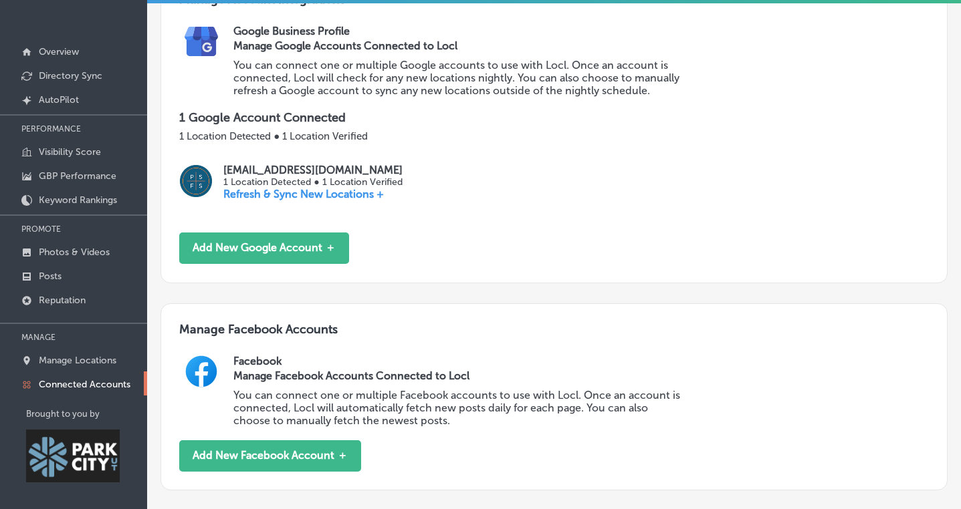
scroll to position [211, 0]
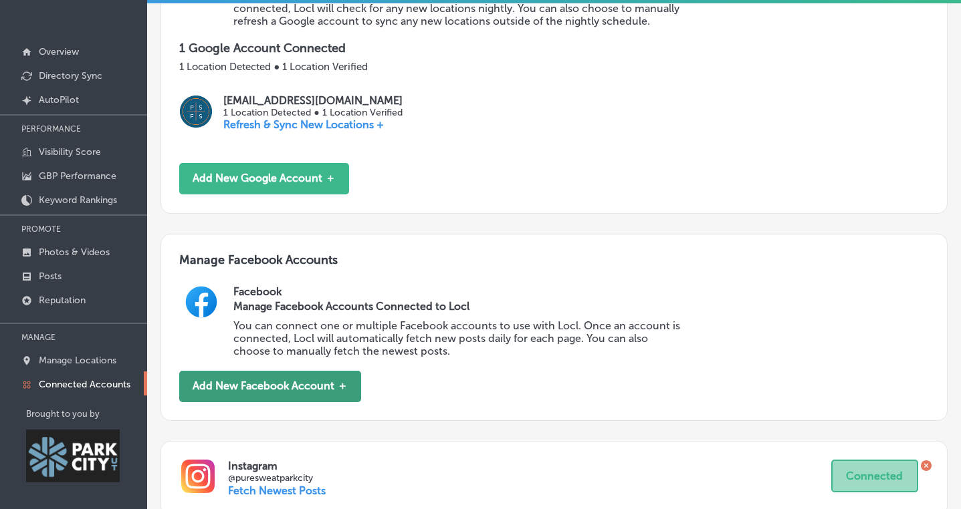
click at [304, 384] on button "Add New Facebook Account ＋" at bounding box center [270, 386] width 182 height 31
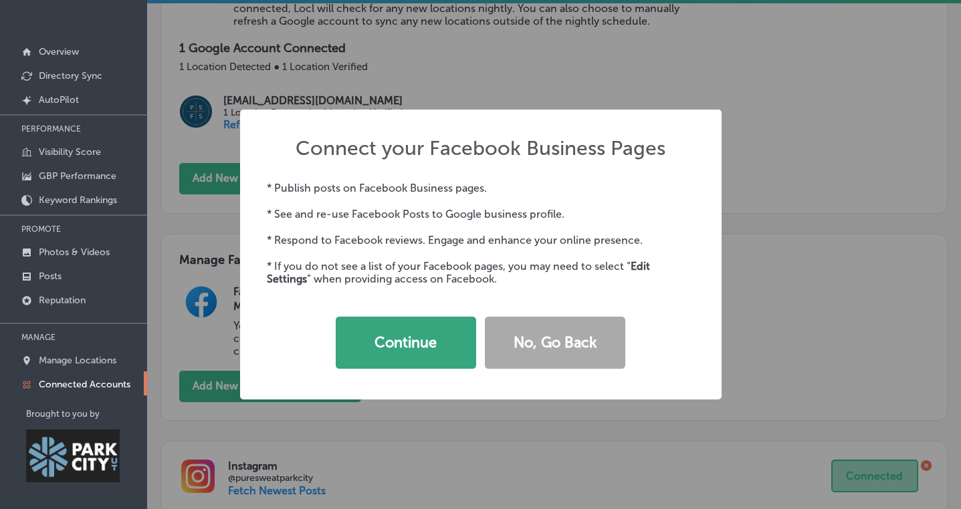
click at [414, 344] on button "Continue" at bounding box center [406, 343] width 140 height 52
